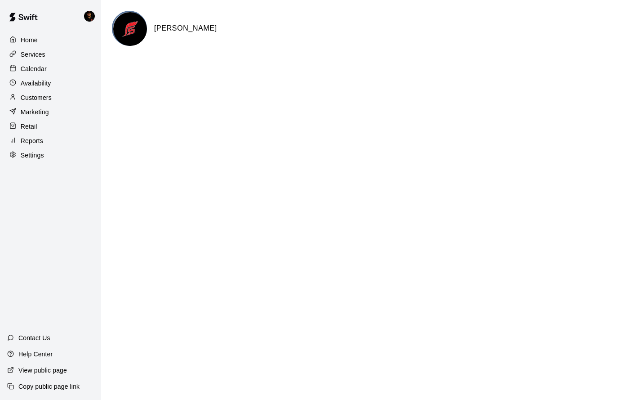
click at [70, 68] on div "Calendar" at bounding box center [50, 68] width 87 height 13
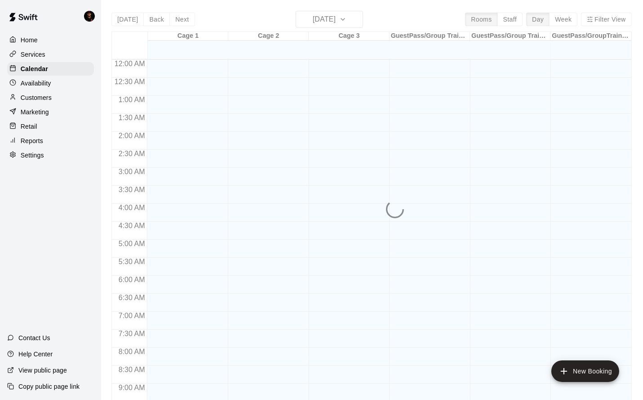
scroll to position [486, 0]
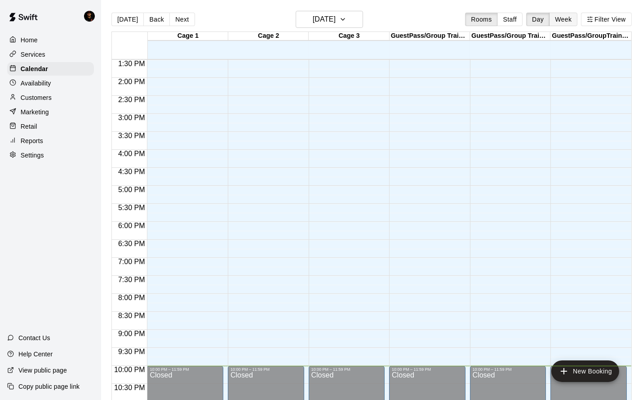
click at [568, 15] on button "Week" at bounding box center [564, 19] width 28 height 13
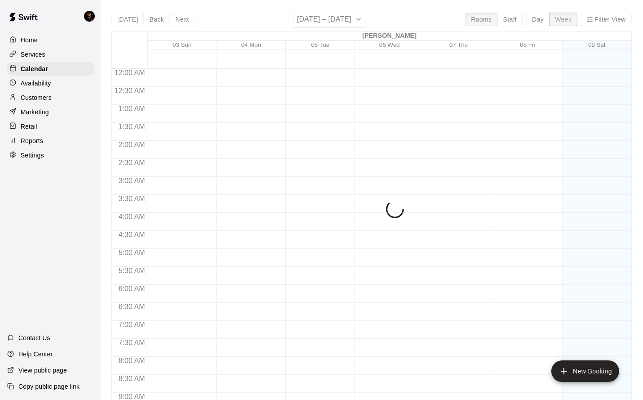
scroll to position [522, 0]
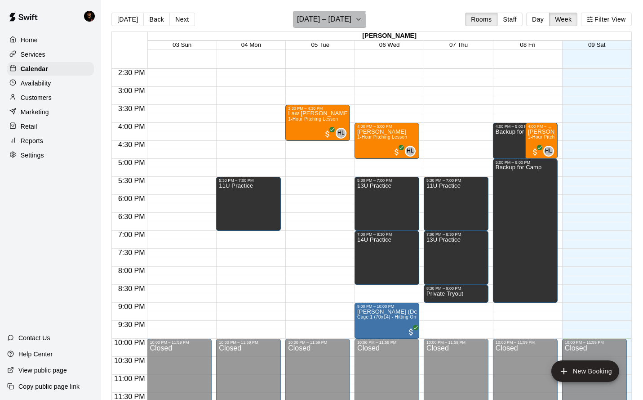
click at [332, 21] on h6 "[DATE] – [DATE]" at bounding box center [324, 19] width 54 height 13
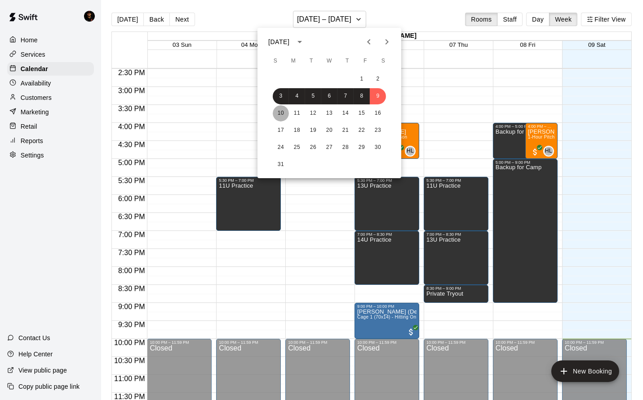
click at [281, 115] on button "10" at bounding box center [281, 113] width 16 height 16
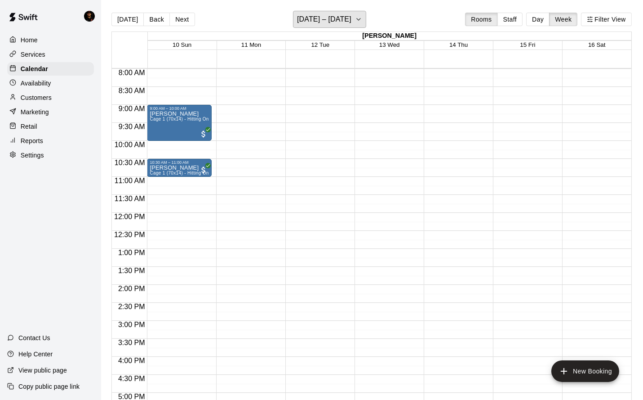
scroll to position [267, 0]
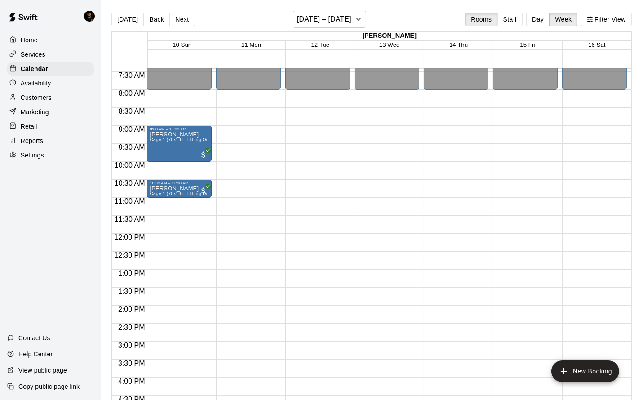
click at [45, 60] on div "Services" at bounding box center [50, 54] width 87 height 13
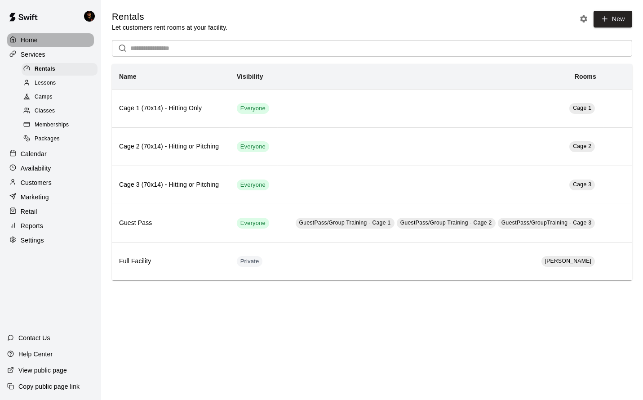
click at [33, 39] on p "Home" at bounding box center [29, 40] width 17 height 9
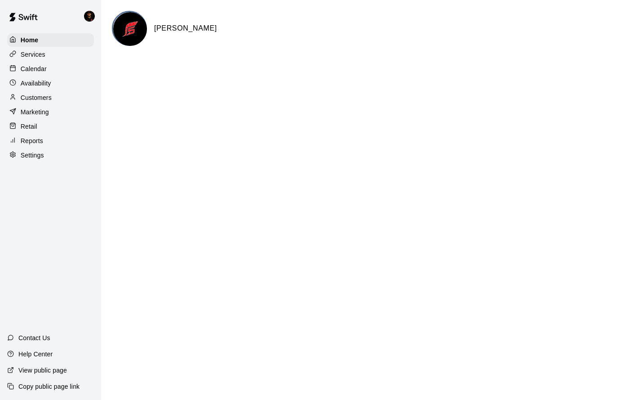
click at [60, 367] on p "View public page" at bounding box center [42, 370] width 49 height 9
click at [72, 56] on div "Services" at bounding box center [50, 54] width 87 height 13
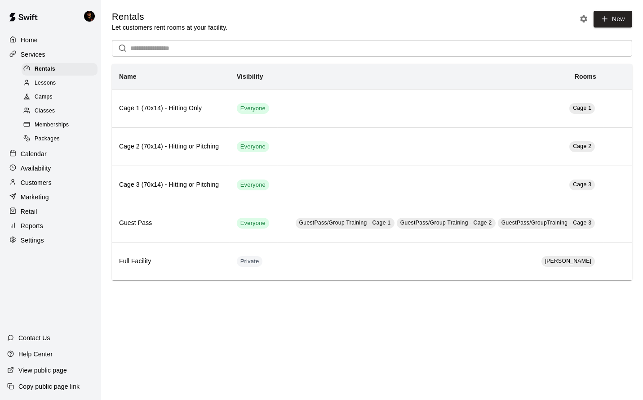
click at [62, 372] on p "View public page" at bounding box center [42, 370] width 49 height 9
